Goal: Task Accomplishment & Management: Manage account settings

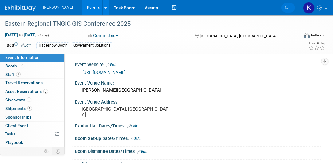
click at [287, 8] on icon at bounding box center [287, 8] width 4 height 4
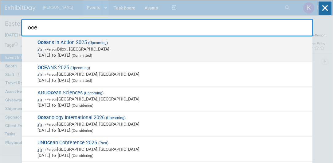
type input "oce"
click at [65, 42] on span "Oce ans In Action 2025 (Upcoming) In-Person Biloxi, MS Aug 26, 2025 to Aug 28, …" at bounding box center [173, 49] width 274 height 19
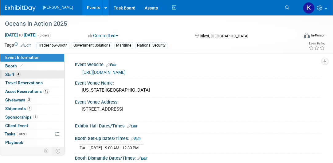
click at [29, 76] on link "4 Staff 4" at bounding box center [32, 75] width 64 height 8
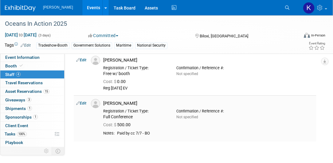
scroll to position [140, 0]
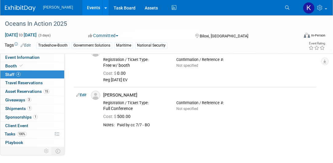
click at [20, 6] on img at bounding box center [20, 8] width 31 height 6
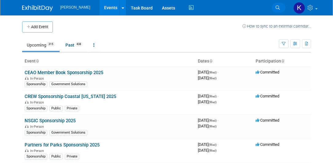
click at [278, 8] on icon at bounding box center [278, 8] width 4 height 4
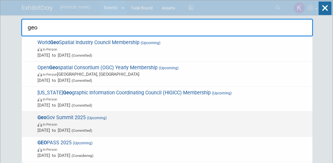
type input "geo"
click at [64, 116] on span "Geo Gov Summit 2025 (Upcoming) In-Person [DATE] to [DATE] (Committed)" at bounding box center [173, 124] width 274 height 19
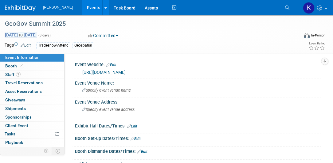
click at [21, 35] on span "Sep 10, 2025 to Sep 12, 2025" at bounding box center [21, 35] width 32 height 6
select select "8"
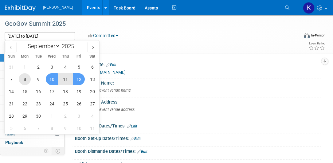
click at [24, 81] on span "8" at bounding box center [25, 79] width 12 height 12
type input "Sep 8, 2025"
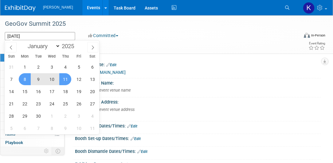
click at [65, 80] on span "11" at bounding box center [65, 79] width 12 height 12
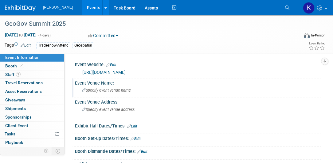
click at [232, 88] on div "Specify event venue name" at bounding box center [198, 91] width 237 height 10
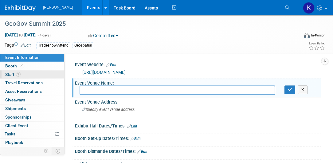
click at [28, 76] on link "3 Staff 3" at bounding box center [32, 75] width 64 height 8
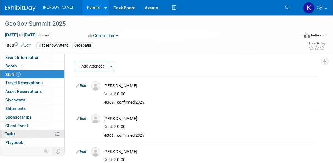
click at [22, 135] on link "0% Tasks 0%" at bounding box center [32, 134] width 64 height 8
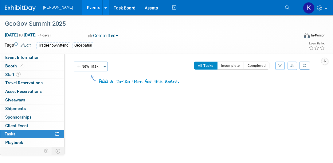
click at [87, 67] on button "New Task" at bounding box center [88, 67] width 28 height 10
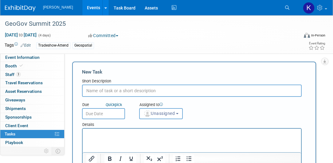
click at [93, 91] on input "text" at bounding box center [192, 91] width 220 height 12
type input "register attendees"
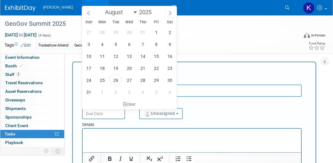
click at [98, 114] on input "text" at bounding box center [103, 113] width 43 height 11
click at [116, 81] on span "26" at bounding box center [116, 80] width 12 height 12
type input "Aug 26, 2025"
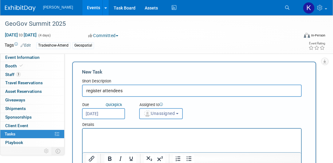
click at [179, 117] on button "Unassigned" at bounding box center [161, 113] width 44 height 11
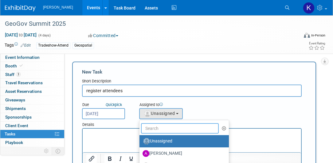
click at [166, 127] on input "text" at bounding box center [180, 129] width 78 height 10
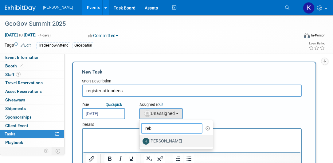
type input "reb"
click at [165, 141] on label "Rebecca Deis" at bounding box center [175, 142] width 64 height 10
click at [140, 141] on input "Rebecca Deis" at bounding box center [138, 141] width 4 height 4
select select "844a177d-a181-44ff-a72a-5731d68e4351"
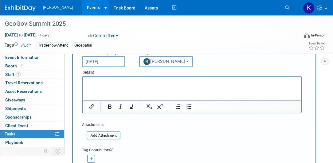
scroll to position [53, 0]
click at [108, 82] on p "Rich Text Area. Press ALT-0 for help." at bounding box center [191, 82] width 211 height 6
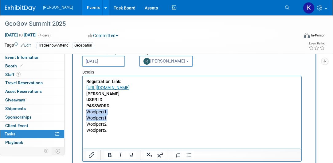
drag, startPoint x: 108, startPoint y: 119, endPoint x: 86, endPoint y: 111, distance: 23.3
click at [86, 111] on body "Registration Link: https://geospatialworld.net/geo-gov/2025/regular-registratio…" at bounding box center [192, 106] width 212 height 55
click at [108, 114] on p "Woolpert1" at bounding box center [191, 112] width 211 height 6
drag, startPoint x: 106, startPoint y: 113, endPoint x: 83, endPoint y: 109, distance: 23.6
click at [83, 109] on html "Registration Link: https://geospatialworld.net/geo-gov/2025/regular-registratio…" at bounding box center [192, 104] width 218 height 57
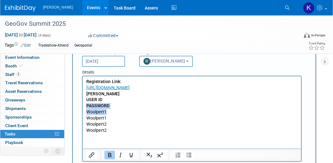
click at [90, 112] on p "Woolpert1" at bounding box center [191, 112] width 211 height 6
drag, startPoint x: 107, startPoint y: 113, endPoint x: 87, endPoint y: 111, distance: 20.7
click at [87, 111] on p "Woolpert1" at bounding box center [191, 112] width 211 height 6
click at [108, 100] on p "USER ID" at bounding box center [191, 100] width 211 height 6
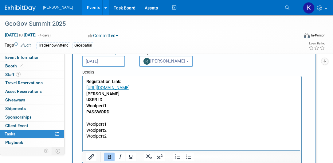
click at [107, 106] on p "Woolpert1" at bounding box center [191, 106] width 211 height 6
drag, startPoint x: 107, startPoint y: 130, endPoint x: 85, endPoint y: 131, distance: 22.2
click at [85, 131] on html "Registration Link: https://geospatialworld.net/geo-gov/2025/regular-registratio…" at bounding box center [192, 107] width 218 height 63
drag, startPoint x: 86, startPoint y: 131, endPoint x: 112, endPoint y: 135, distance: 26.9
click at [112, 135] on p "Woolpert2" at bounding box center [191, 137] width 211 height 6
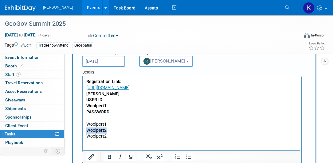
drag, startPoint x: 110, startPoint y: 130, endPoint x: 87, endPoint y: 129, distance: 23.1
click at [87, 129] on p "Woolpert2" at bounding box center [191, 131] width 211 height 6
click at [111, 108] on p "Woolpert1" at bounding box center [191, 106] width 211 height 6
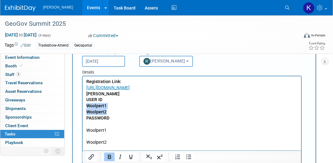
drag, startPoint x: 109, startPoint y: 112, endPoint x: 85, endPoint y: 107, distance: 24.9
click at [85, 107] on html "Registration Link: https://geospatialworld.net/geo-gov/2025/regular-registratio…" at bounding box center [192, 110] width 218 height 69
drag, startPoint x: 109, startPoint y: 157, endPoint x: 110, endPoint y: 154, distance: 3.7
click at [109, 157] on icon "Bold" at bounding box center [109, 157] width 7 height 7
click at [116, 116] on p "PASSWORD" at bounding box center [191, 119] width 211 height 6
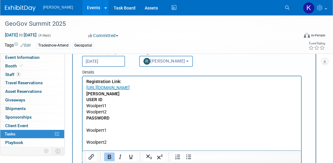
click at [94, 125] on p "Rich Text Area. Press ALT-0 for help." at bounding box center [191, 125] width 211 height 6
click at [89, 132] on p "Rich Text Area. Press ALT-0 for help." at bounding box center [191, 131] width 211 height 6
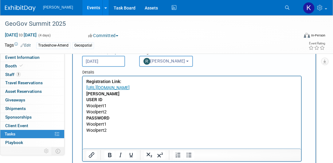
click at [86, 82] on b "Registration Link:" at bounding box center [103, 81] width 35 height 5
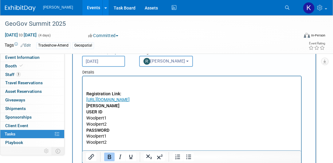
click at [86, 83] on p "Rich Text Area. Press ALT-0 for help." at bounding box center [191, 82] width 211 height 6
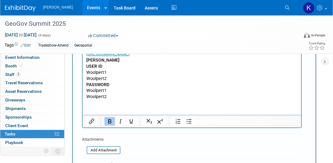
scroll to position [140, 0]
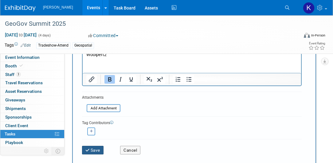
click at [94, 150] on button "Save" at bounding box center [93, 150] width 22 height 9
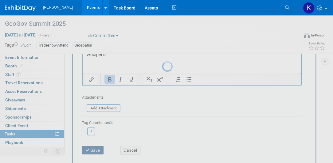
scroll to position [37, 0]
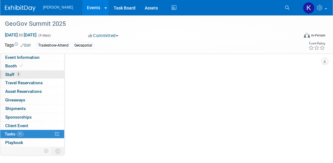
click at [8, 74] on span "Staff 3" at bounding box center [12, 74] width 15 height 5
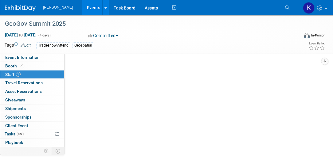
scroll to position [0, 0]
